Goal: Task Accomplishment & Management: Manage account settings

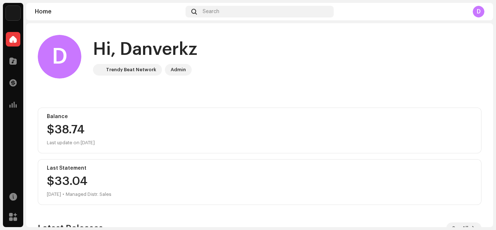
drag, startPoint x: 487, startPoint y: 60, endPoint x: 490, endPoint y: 78, distance: 18.3
click at [490, 78] on div "D Hi, Danverkz Trendy Beat Network Admin Balance $38.74 Last update on Oct 9, 2…" at bounding box center [259, 125] width 467 height 204
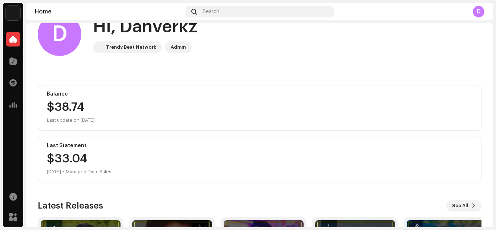
scroll to position [26, 0]
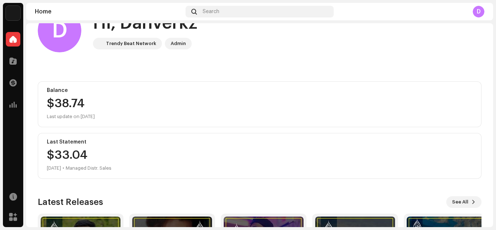
click at [16, 95] on div "Analytics" at bounding box center [13, 104] width 20 height 20
click at [12, 103] on span at bounding box center [12, 105] width 7 height 6
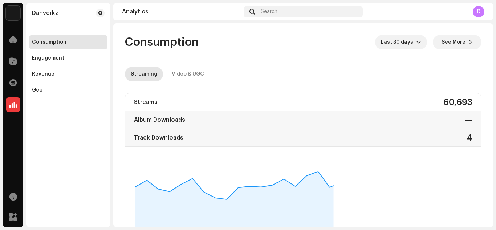
click at [478, 14] on div "D" at bounding box center [479, 12] width 12 height 12
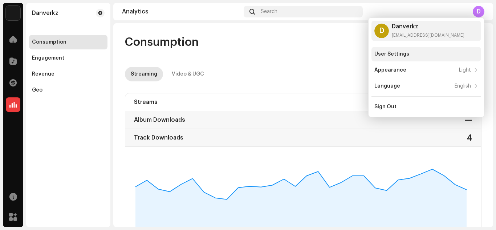
click at [424, 50] on div "User Settings" at bounding box center [426, 54] width 110 height 15
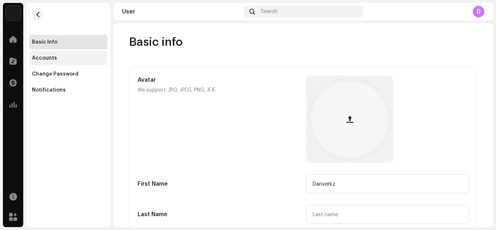
click at [32, 57] on div "Accounts" at bounding box center [44, 58] width 25 height 6
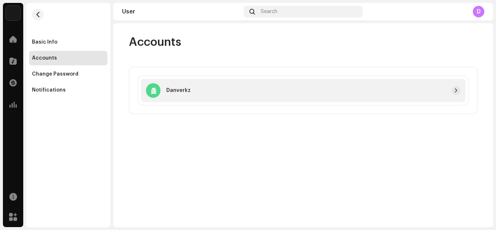
click at [309, 90] on div at bounding box center [326, 90] width 270 height 9
click at [455, 88] on span "button" at bounding box center [456, 90] width 4 height 6
click at [65, 86] on div "Notifications" at bounding box center [68, 90] width 78 height 15
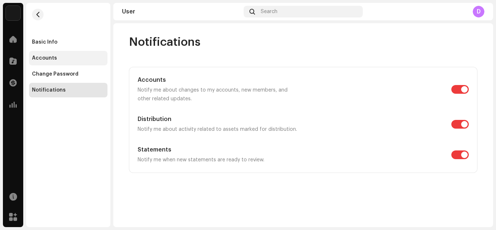
click at [66, 59] on div "Accounts" at bounding box center [68, 58] width 73 height 6
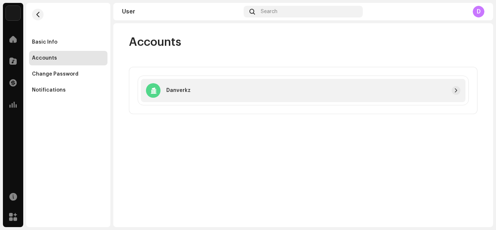
click at [259, 91] on div at bounding box center [326, 90] width 270 height 9
click at [454, 88] on span "button" at bounding box center [456, 90] width 4 height 6
click at [46, 44] on div "Basic Info" at bounding box center [44, 42] width 25 height 6
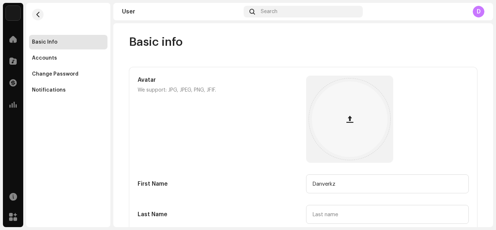
drag, startPoint x: 495, startPoint y: 84, endPoint x: 495, endPoint y: 110, distance: 26.1
click at [495, 110] on div "Danverkz Home Catalog Transactions Analytics Resources Marketplace Basic Info A…" at bounding box center [248, 115] width 496 height 230
drag, startPoint x: 495, startPoint y: 110, endPoint x: 495, endPoint y: 147, distance: 37.0
click at [495, 147] on div "Danverkz Home Catalog Transactions Analytics Resources Marketplace Basic Info A…" at bounding box center [248, 115] width 496 height 230
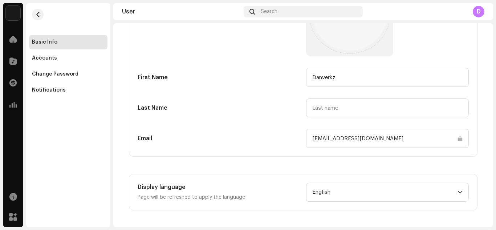
scroll to position [107, 0]
click at [12, 102] on span at bounding box center [12, 105] width 7 height 6
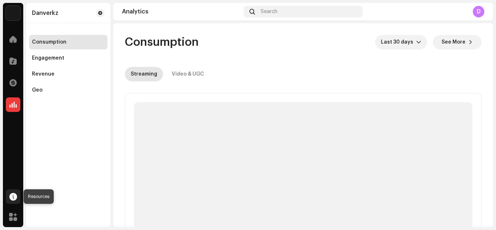
click at [12, 197] on span at bounding box center [13, 196] width 8 height 6
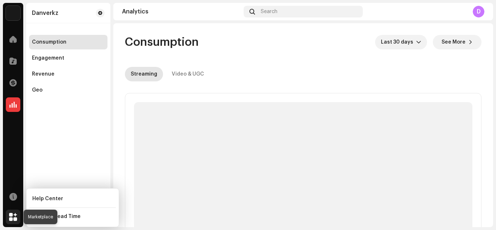
click at [13, 212] on div at bounding box center [13, 216] width 15 height 15
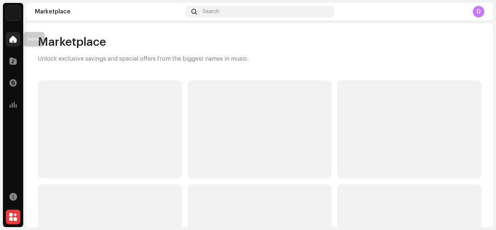
click at [17, 34] on div at bounding box center [13, 39] width 15 height 15
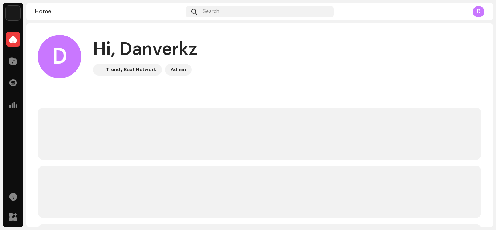
click at [171, 71] on div "Admin" at bounding box center [178, 69] width 15 height 9
click at [148, 70] on div "Trendy Beat Network" at bounding box center [131, 69] width 50 height 9
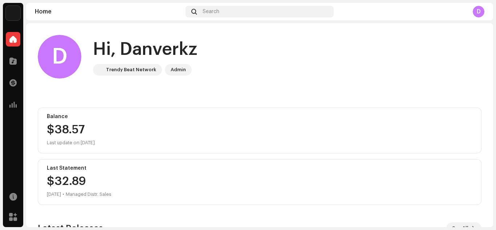
click at [477, 11] on div "D" at bounding box center [479, 12] width 12 height 12
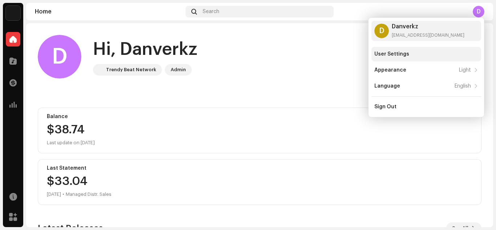
click at [396, 51] on div "User Settings" at bounding box center [391, 54] width 35 height 6
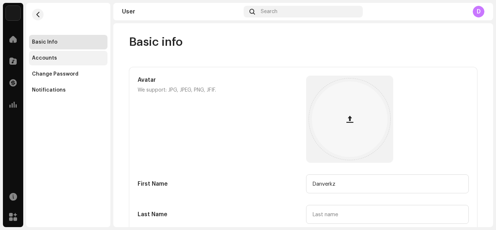
click at [48, 63] on div "Accounts" at bounding box center [68, 58] width 78 height 15
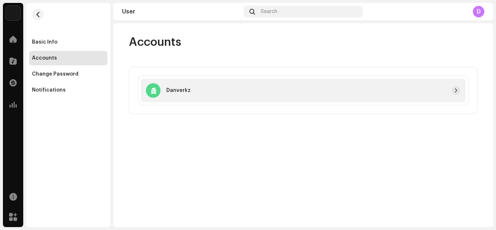
click at [156, 92] on div at bounding box center [153, 90] width 15 height 15
click at [52, 47] on div "Basic Info" at bounding box center [68, 42] width 78 height 15
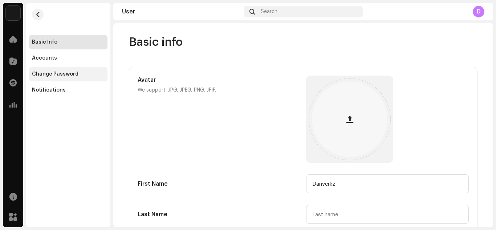
click at [53, 74] on div "Change Password" at bounding box center [55, 74] width 46 height 6
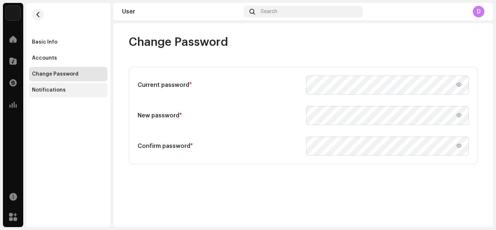
click at [53, 83] on div "Notifications" at bounding box center [68, 90] width 78 height 15
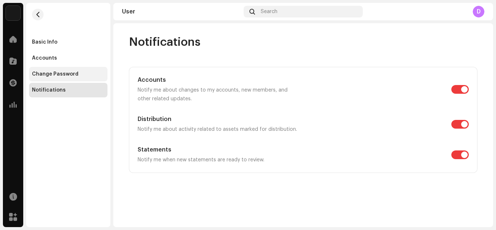
click at [53, 74] on div "Change Password" at bounding box center [55, 74] width 46 height 6
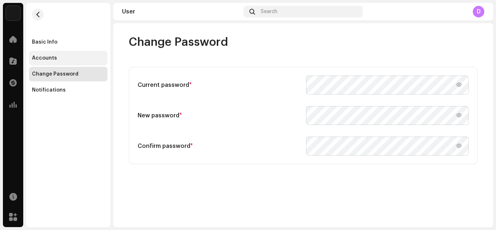
click at [52, 62] on div "Accounts" at bounding box center [68, 58] width 78 height 15
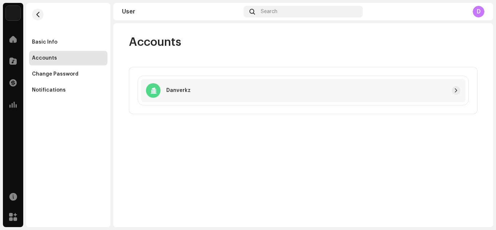
click at [51, 51] on div "Accounts" at bounding box center [68, 58] width 78 height 15
click at [351, 207] on div "Accounts Danverkz" at bounding box center [303, 125] width 380 height 204
click at [480, 10] on div "D" at bounding box center [479, 12] width 12 height 12
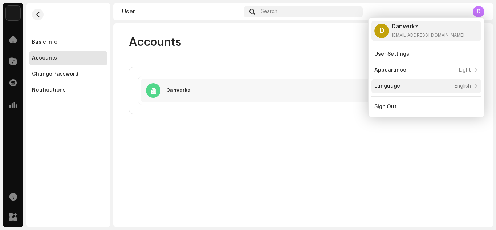
click at [410, 87] on div "Language English" at bounding box center [422, 86] width 97 height 6
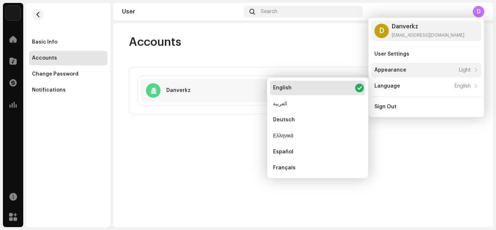
click at [403, 71] on div "Appearance" at bounding box center [390, 70] width 32 height 6
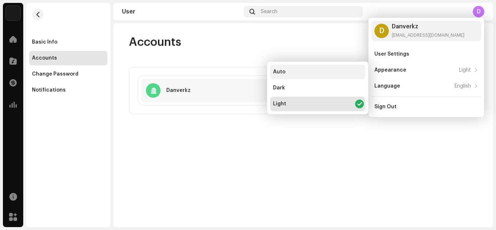
click at [301, 78] on div "Auto" at bounding box center [317, 72] width 95 height 15
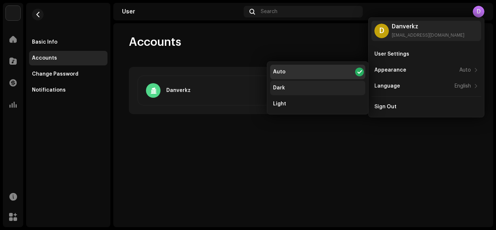
click at [300, 86] on div "Dark" at bounding box center [317, 88] width 95 height 15
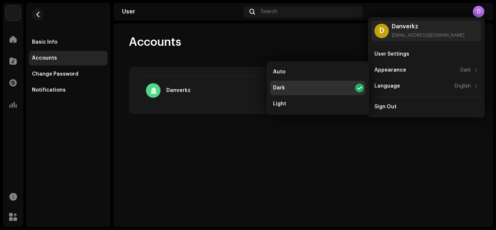
click at [307, 48] on div "Accounts" at bounding box center [303, 42] width 348 height 15
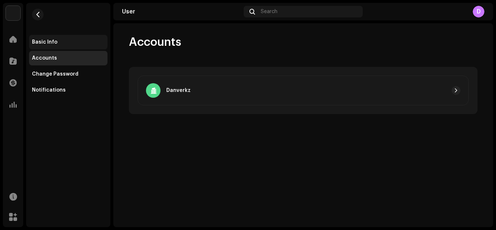
click at [56, 41] on div "Basic Info" at bounding box center [44, 42] width 25 height 6
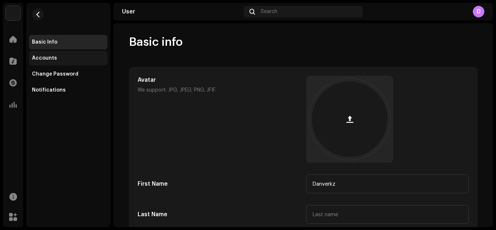
click at [54, 63] on div "Accounts" at bounding box center [68, 58] width 78 height 15
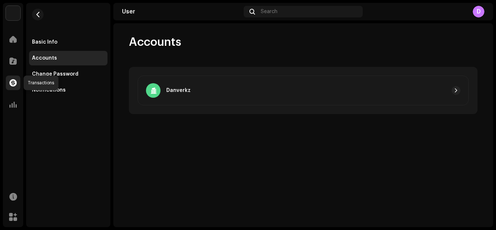
click at [11, 83] on span at bounding box center [12, 83] width 7 height 6
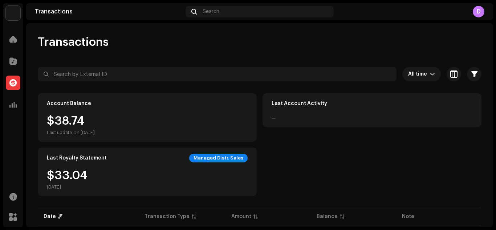
click at [226, 158] on div "Managed Distr. Sales" at bounding box center [218, 158] width 58 height 9
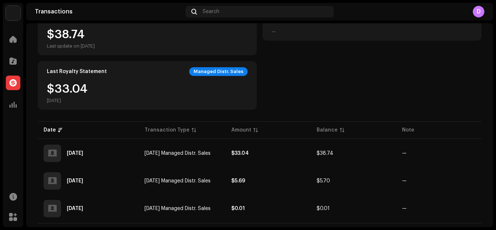
scroll to position [100, 0]
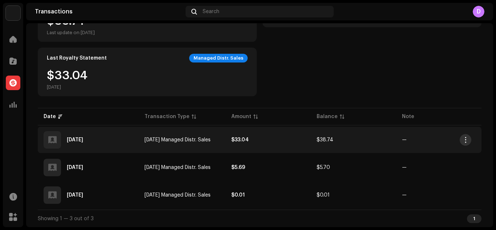
click at [468, 144] on button "button" at bounding box center [465, 140] width 12 height 12
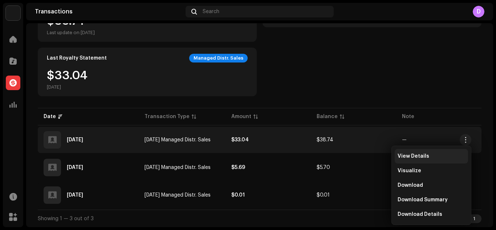
click at [425, 155] on span "View Details" at bounding box center [413, 156] width 32 height 6
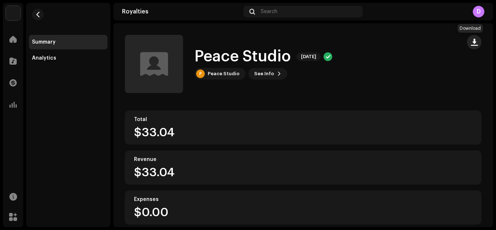
click at [471, 44] on span "button" at bounding box center [474, 42] width 7 height 6
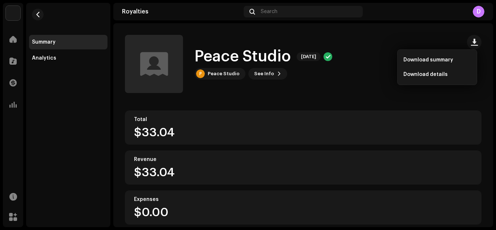
click at [379, 13] on div "D" at bounding box center [424, 12] width 119 height 12
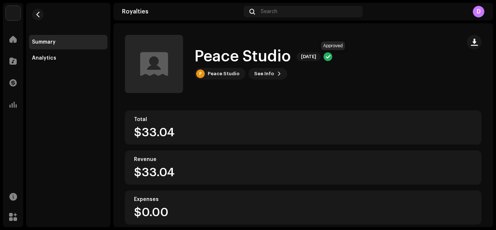
click at [332, 57] on div at bounding box center [327, 56] width 9 height 9
click at [17, 109] on div at bounding box center [13, 104] width 15 height 15
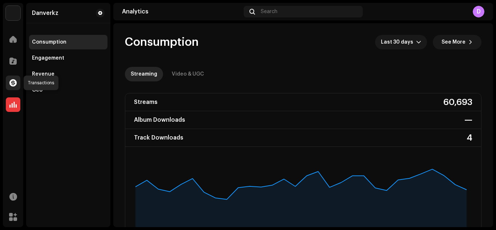
click at [13, 84] on span at bounding box center [12, 83] width 7 height 6
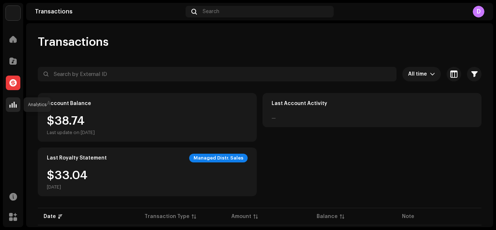
click at [13, 108] on div at bounding box center [13, 104] width 15 height 15
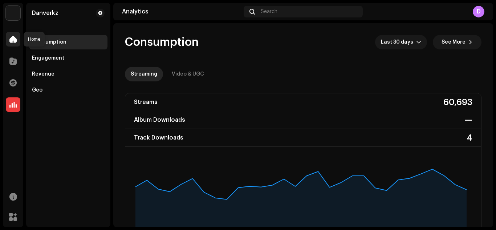
click at [18, 41] on div at bounding box center [13, 39] width 15 height 15
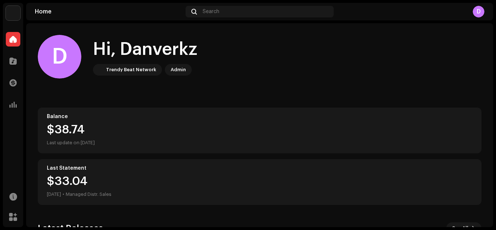
click at [476, 9] on div "D" at bounding box center [479, 12] width 12 height 12
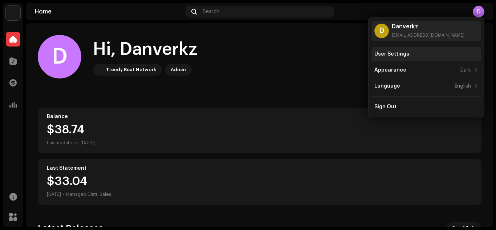
click at [411, 50] on div "User Settings" at bounding box center [426, 54] width 110 height 15
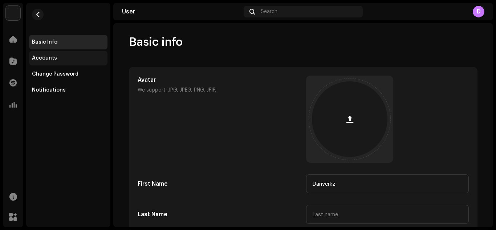
click at [78, 54] on div "Accounts" at bounding box center [68, 58] width 78 height 15
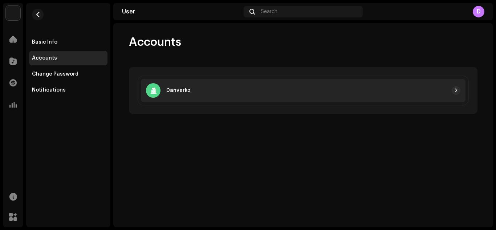
click at [234, 97] on div "Danverkz" at bounding box center [303, 90] width 324 height 23
click at [322, 94] on div at bounding box center [326, 90] width 270 height 9
click at [442, 86] on div at bounding box center [326, 90] width 270 height 9
click at [455, 87] on button "button" at bounding box center [455, 90] width 9 height 9
